Goal: Task Accomplishment & Management: Manage account settings

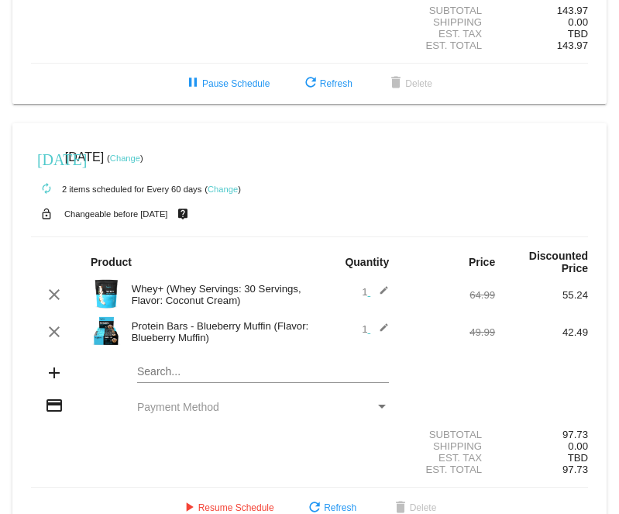
scroll to position [388, 0]
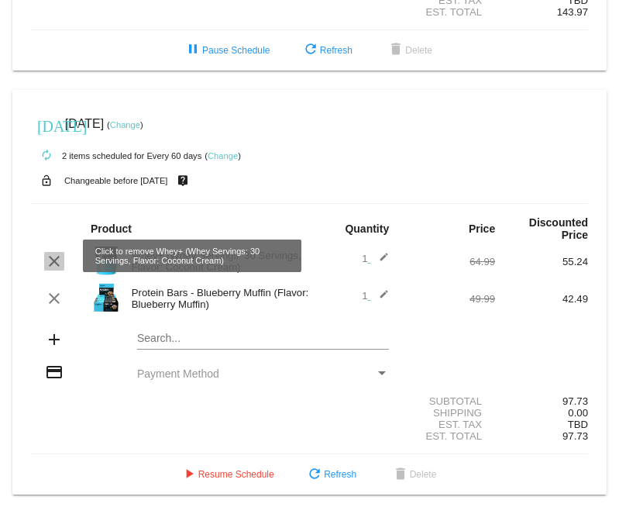
click at [54, 256] on mat-icon "clear" at bounding box center [54, 261] width 19 height 19
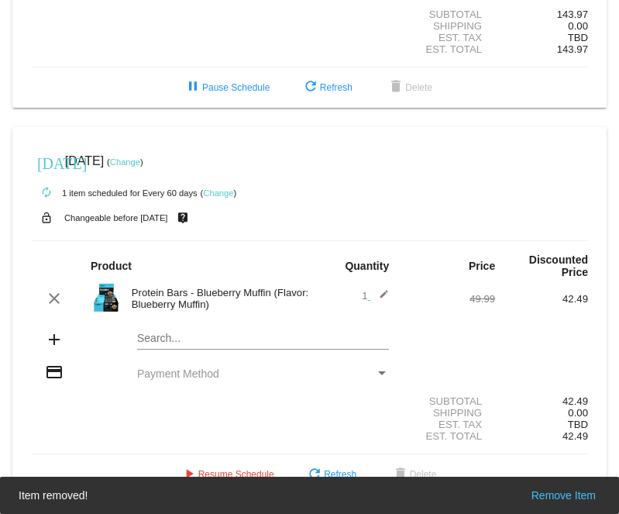
scroll to position [351, 0]
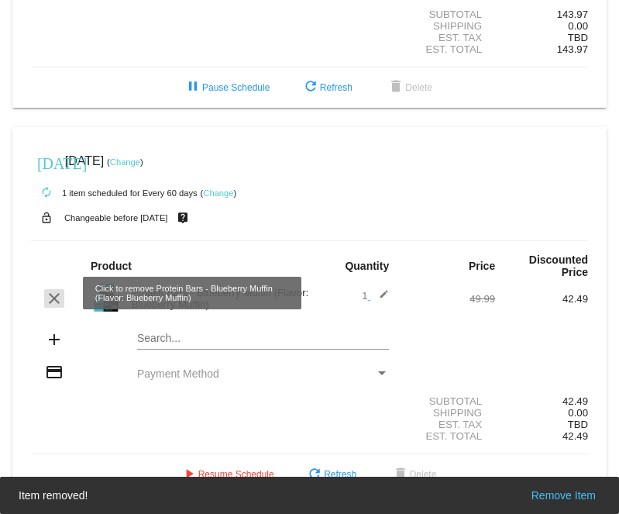
click at [53, 292] on mat-icon "clear" at bounding box center [54, 298] width 19 height 19
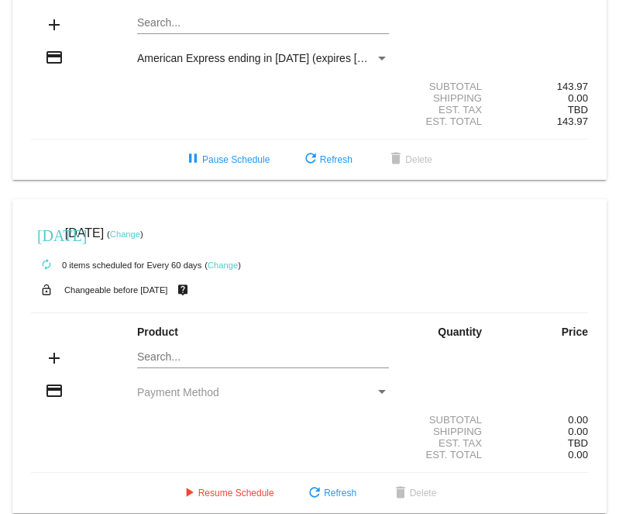
scroll to position [296, 0]
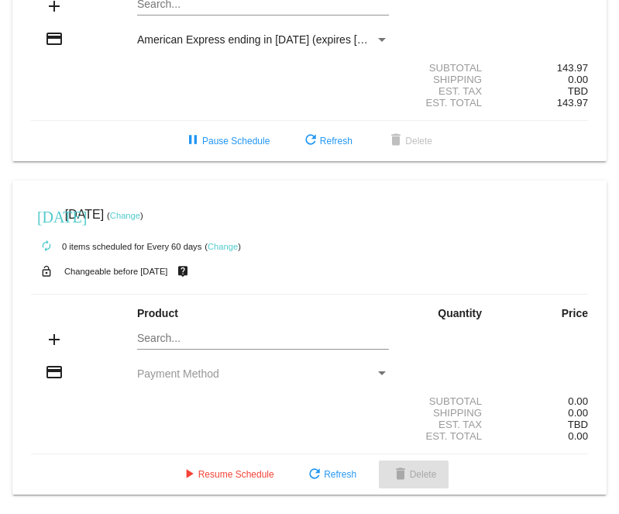
click at [413, 469] on span "delete Delete" at bounding box center [414, 474] width 46 height 11
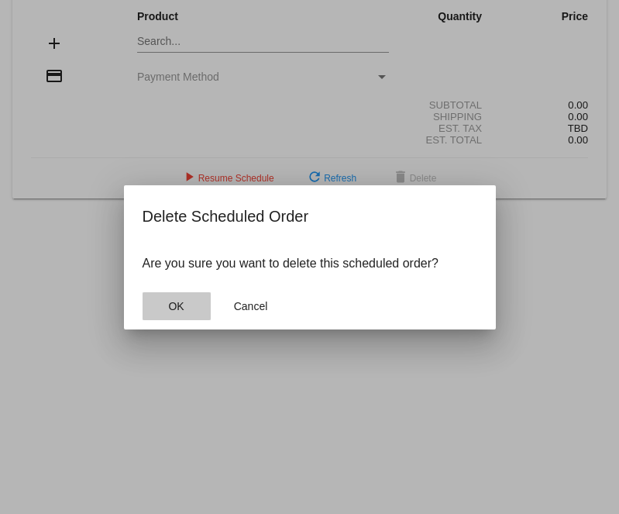
click at [175, 297] on button "OK" at bounding box center [177, 306] width 68 height 28
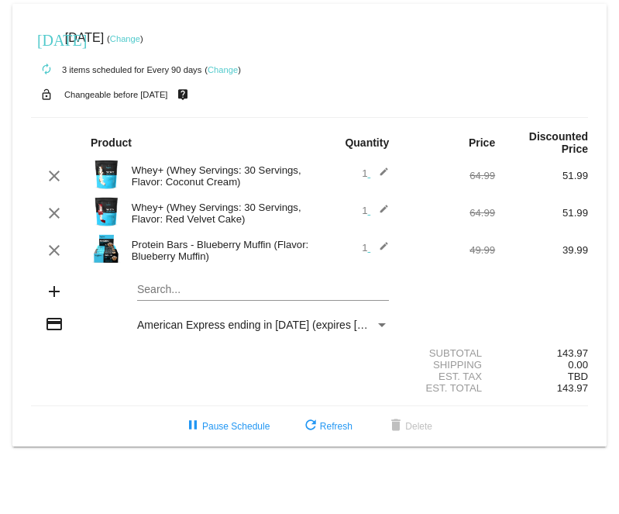
scroll to position [0, 0]
